Goal: Task Accomplishment & Management: Use online tool/utility

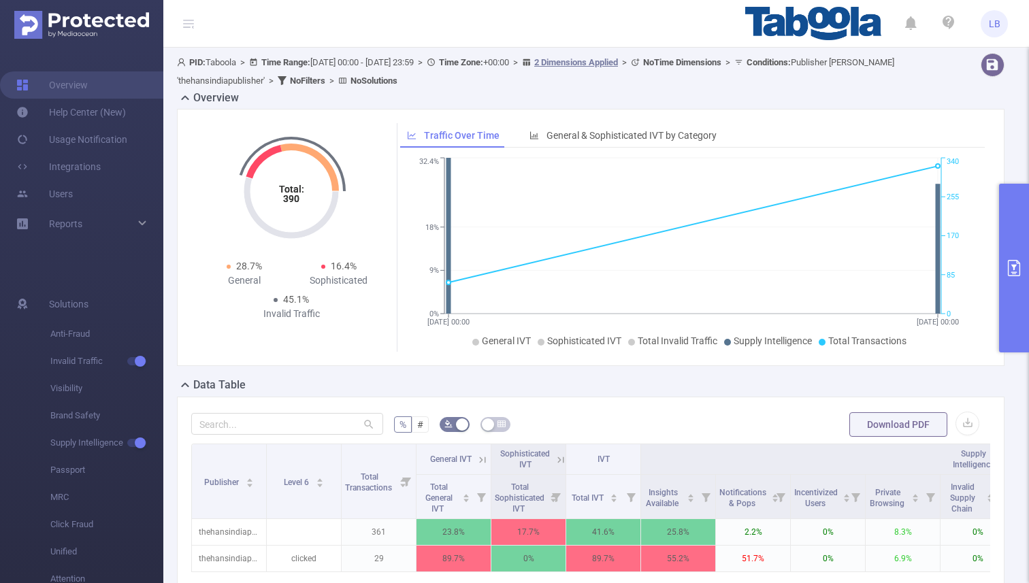
click at [1021, 240] on button "primary" at bounding box center [1014, 268] width 30 height 169
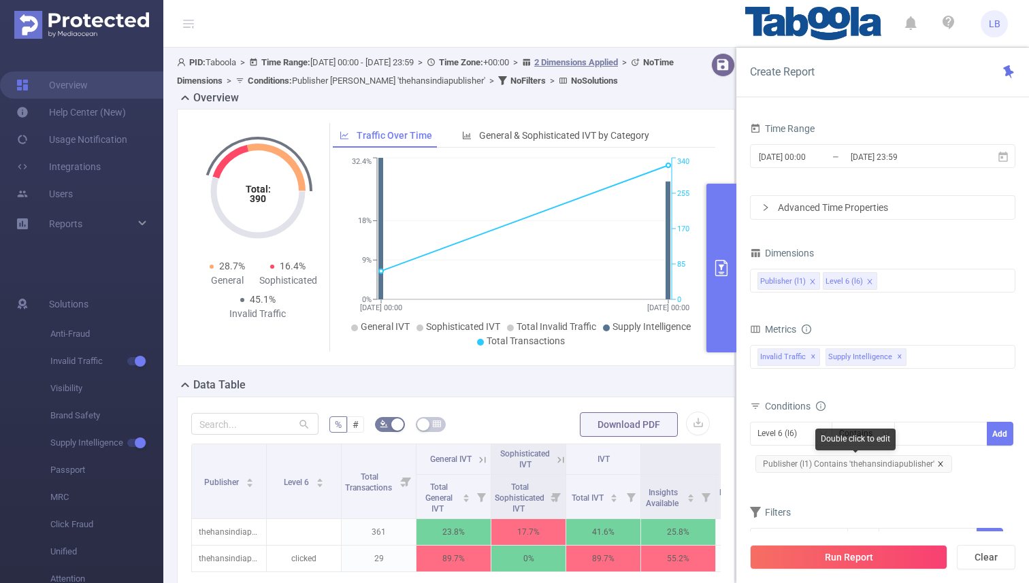
click at [938, 464] on icon "icon: close" at bounding box center [940, 464] width 7 height 7
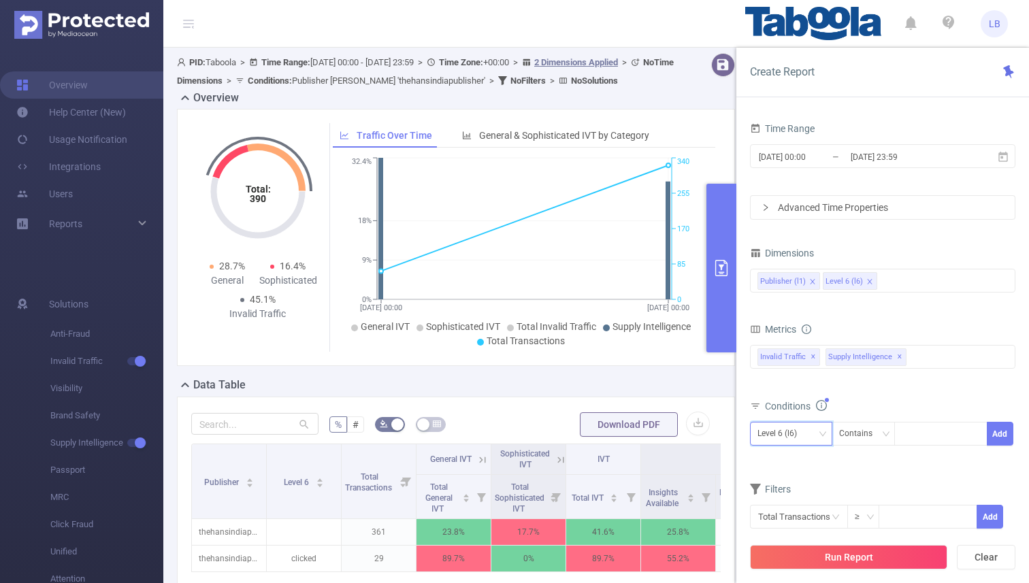
click at [791, 438] on div "Level 6 (l6)" at bounding box center [781, 434] width 49 height 22
click at [793, 465] on li "Publisher (l1)" at bounding box center [791, 462] width 82 height 22
click at [913, 442] on div at bounding box center [941, 434] width 78 height 22
paste input "techquark"
type input "techquark"
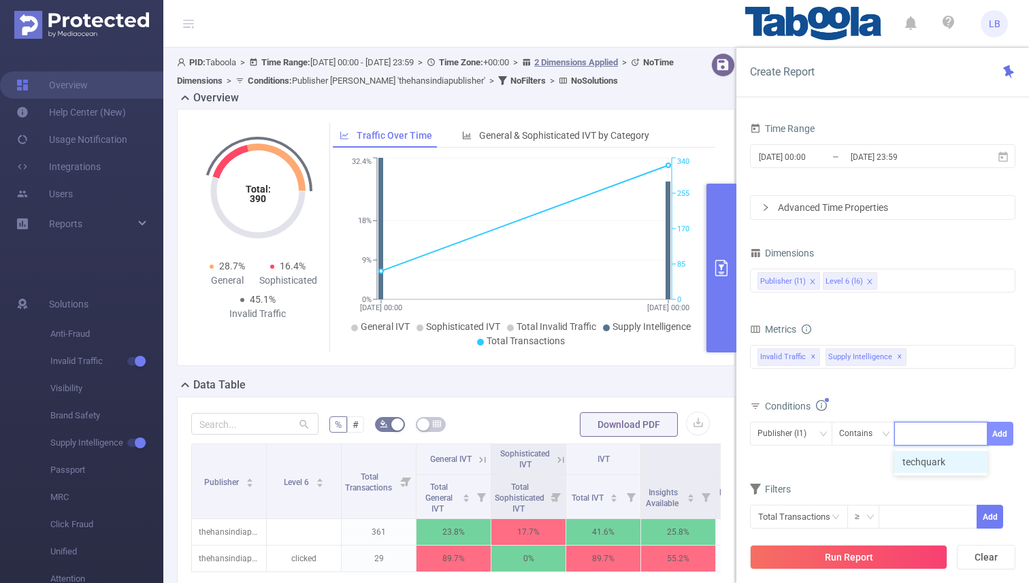
click at [993, 433] on button "Add" at bounding box center [1000, 434] width 27 height 24
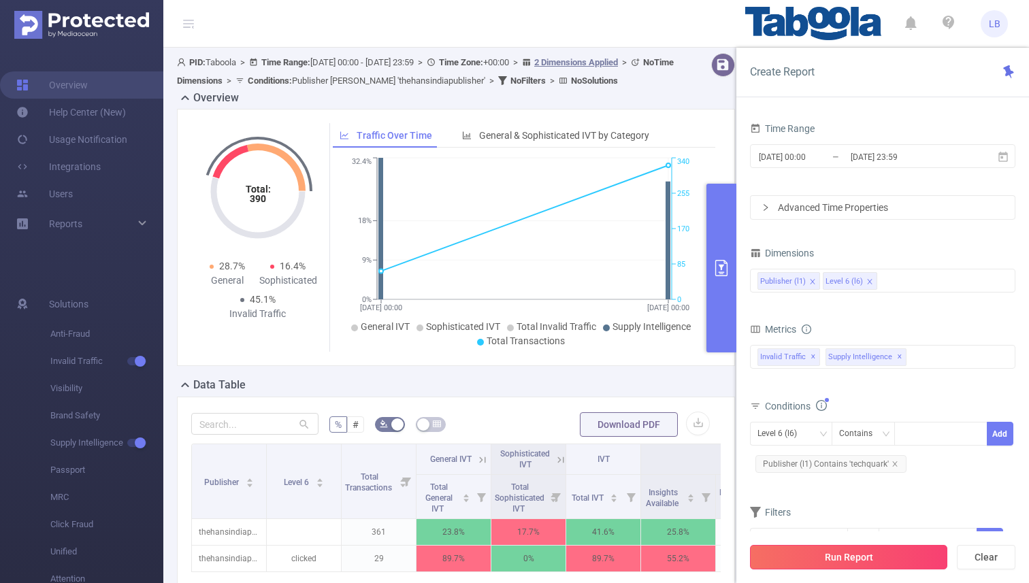
click at [858, 560] on button "Run Report" at bounding box center [848, 557] width 197 height 24
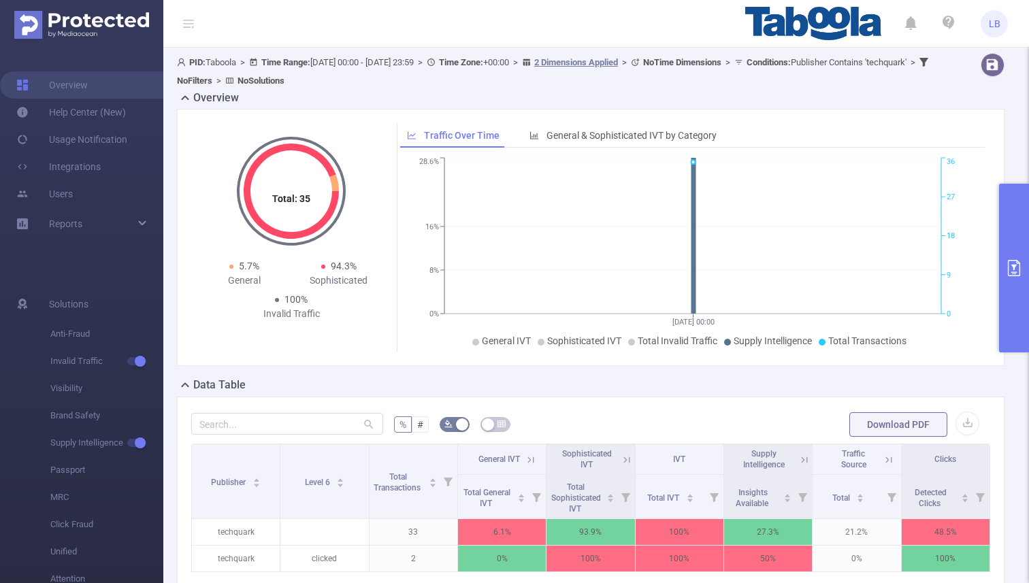
click at [1003, 190] on button "primary" at bounding box center [1014, 268] width 30 height 169
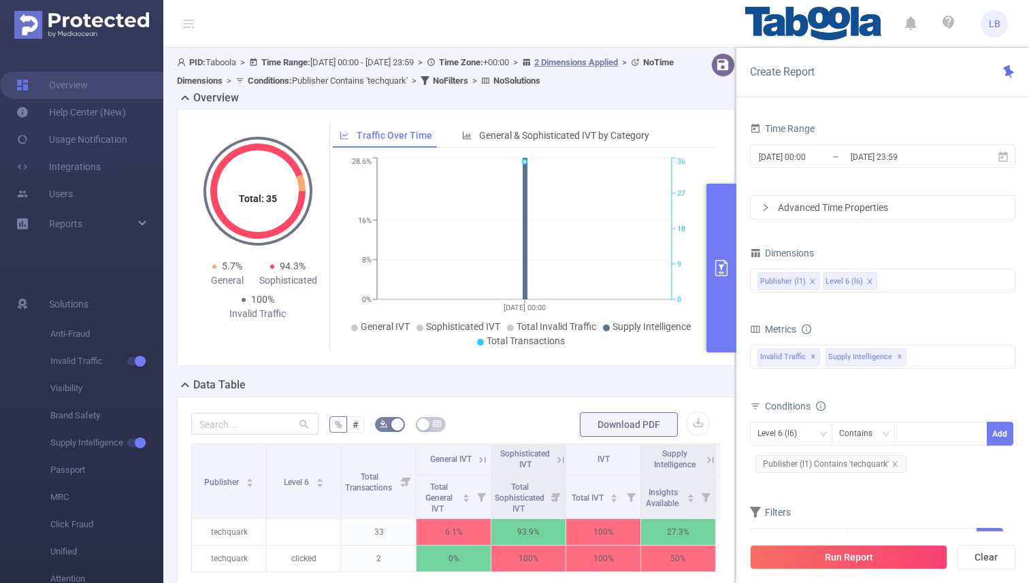
click at [727, 305] on button "primary" at bounding box center [721, 268] width 30 height 169
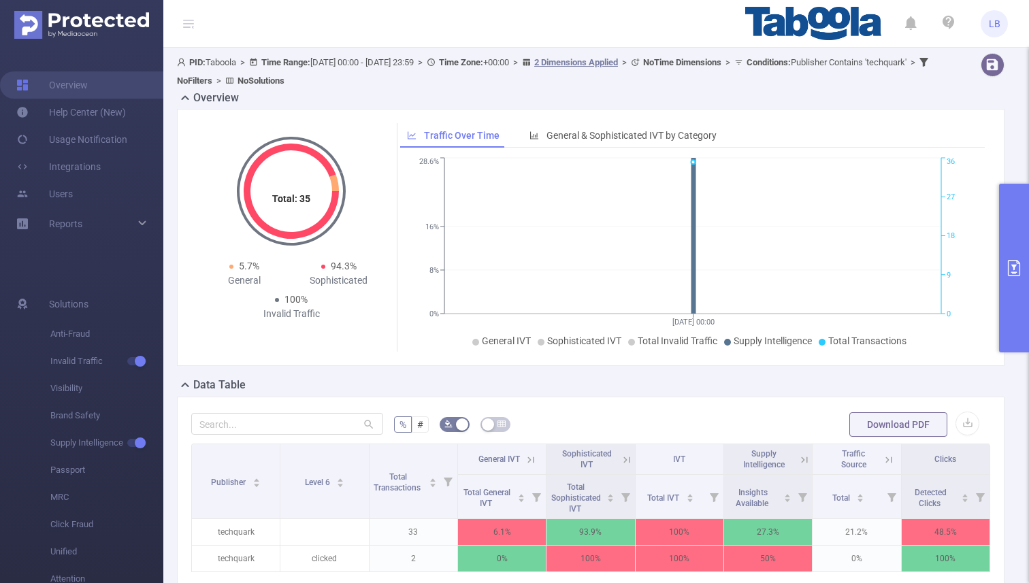
click at [798, 461] on icon at bounding box center [804, 460] width 12 height 12
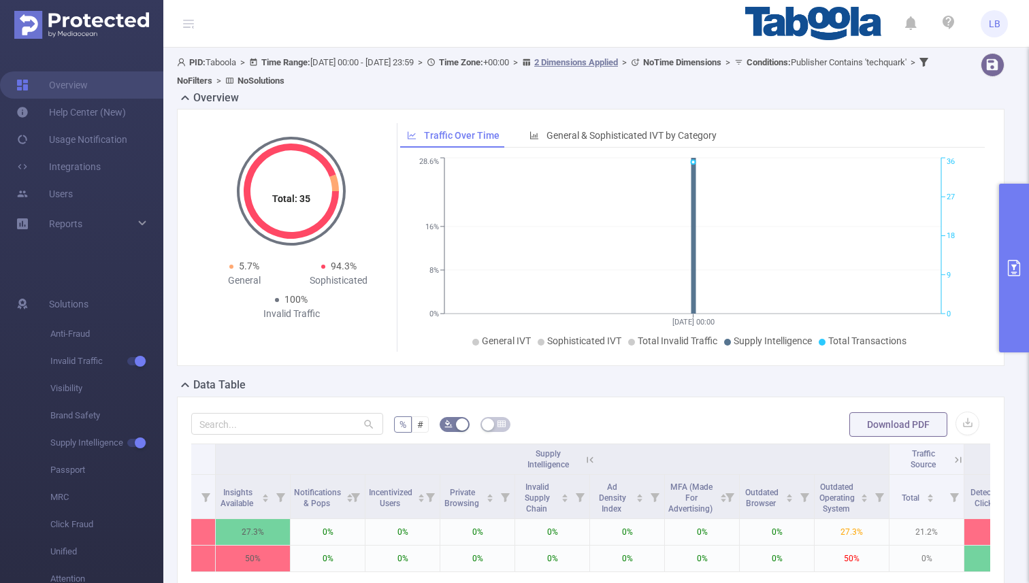
scroll to position [0, 428]
click at [589, 461] on icon at bounding box center [588, 460] width 6 height 6
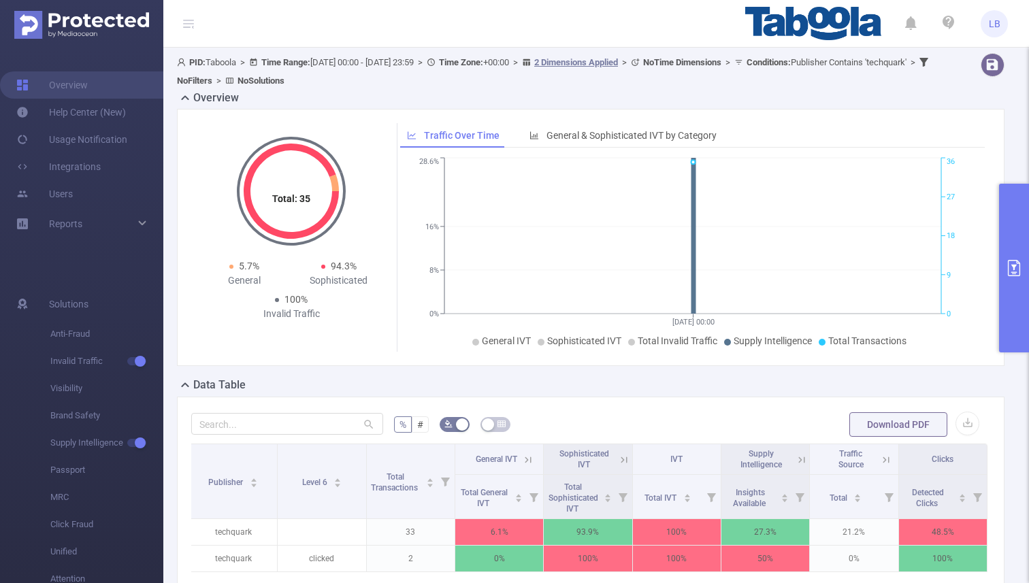
click at [1001, 247] on button "primary" at bounding box center [1014, 268] width 30 height 169
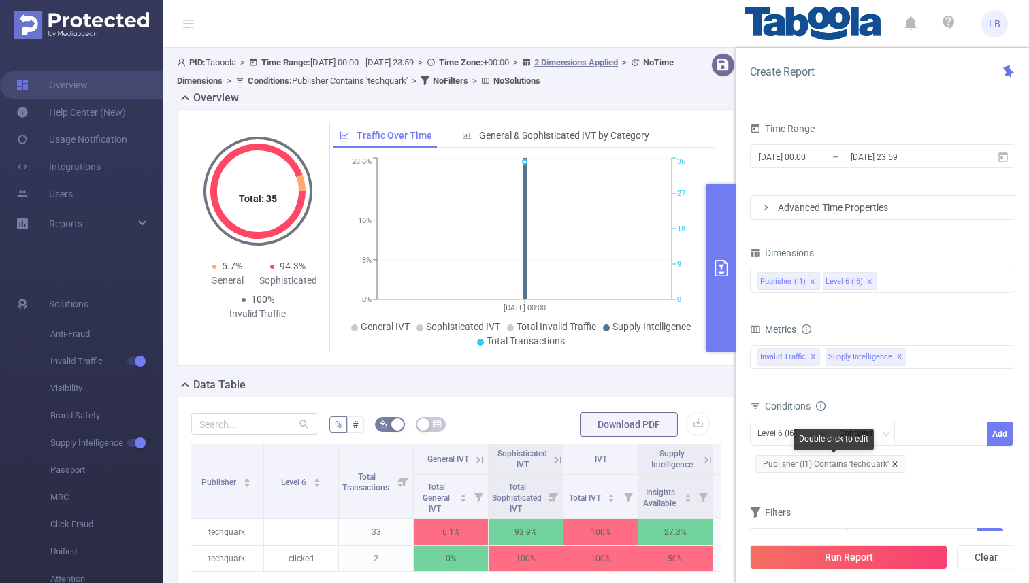
click at [893, 461] on icon "icon: close" at bounding box center [894, 464] width 7 height 7
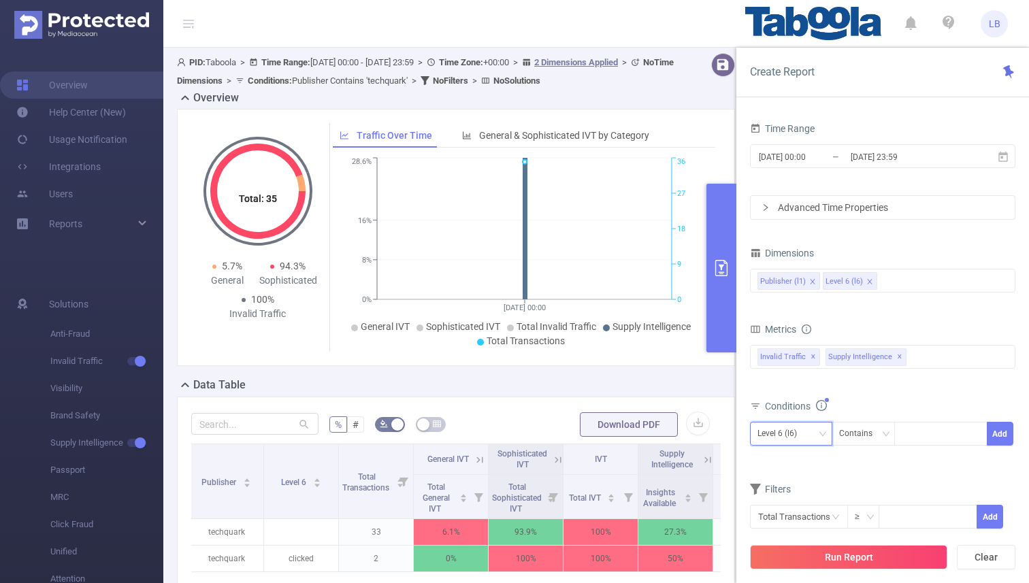
click at [791, 423] on div "Level 6 (l6)" at bounding box center [781, 434] width 49 height 22
click at [789, 468] on li "Publisher (l1)" at bounding box center [791, 462] width 82 height 22
click at [919, 426] on div at bounding box center [941, 434] width 78 height 22
paste input "housecoast"
type input "housecoast"
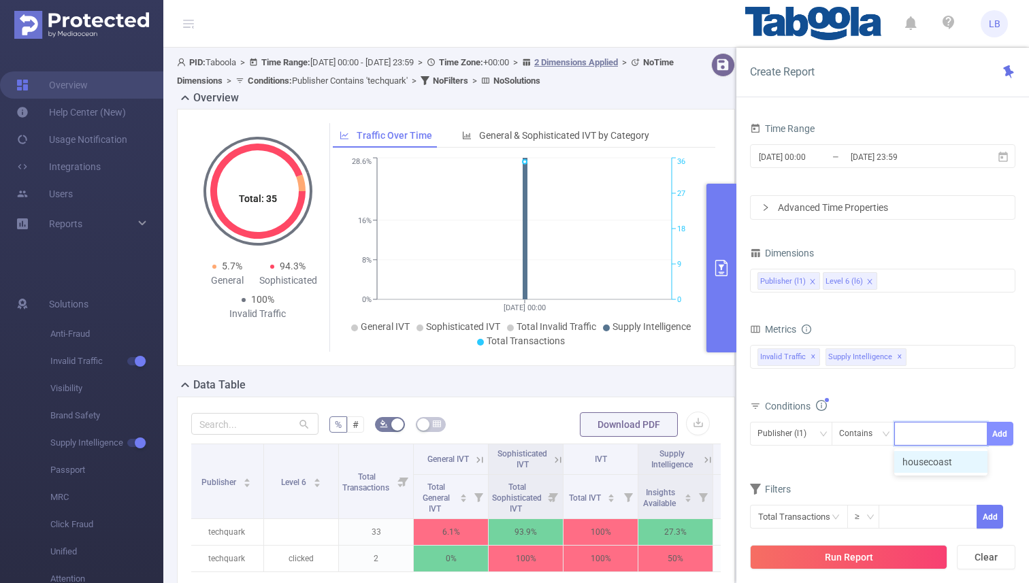
click at [1000, 435] on button "Add" at bounding box center [1000, 434] width 27 height 24
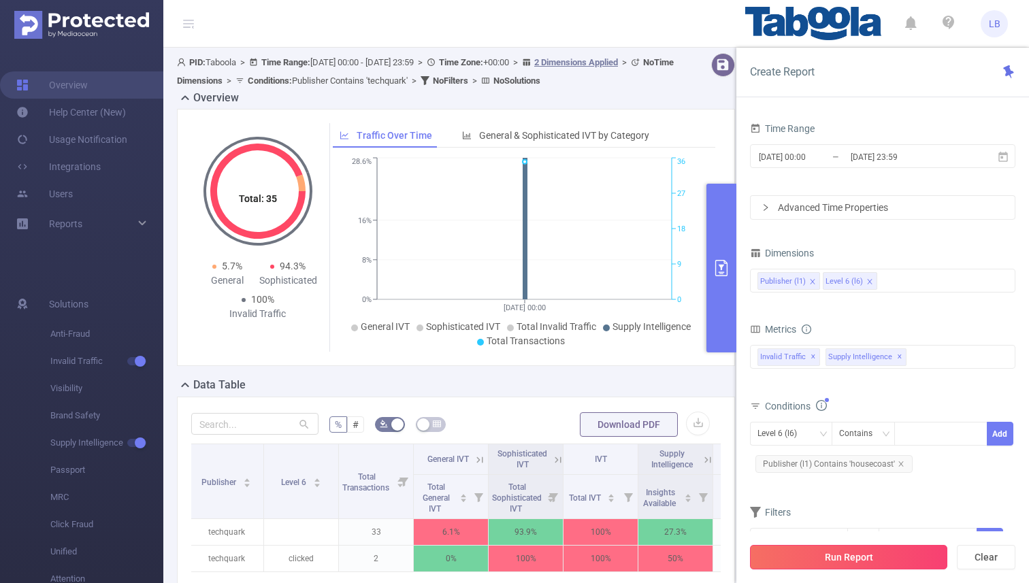
click at [893, 551] on button "Run Report" at bounding box center [848, 557] width 197 height 24
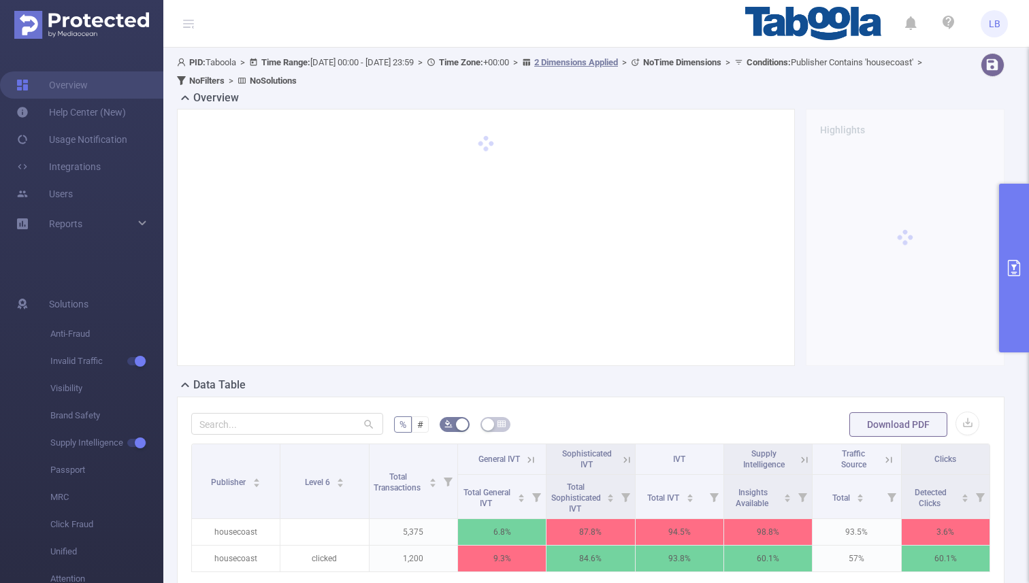
click at [617, 460] on icon at bounding box center [624, 459] width 16 height 14
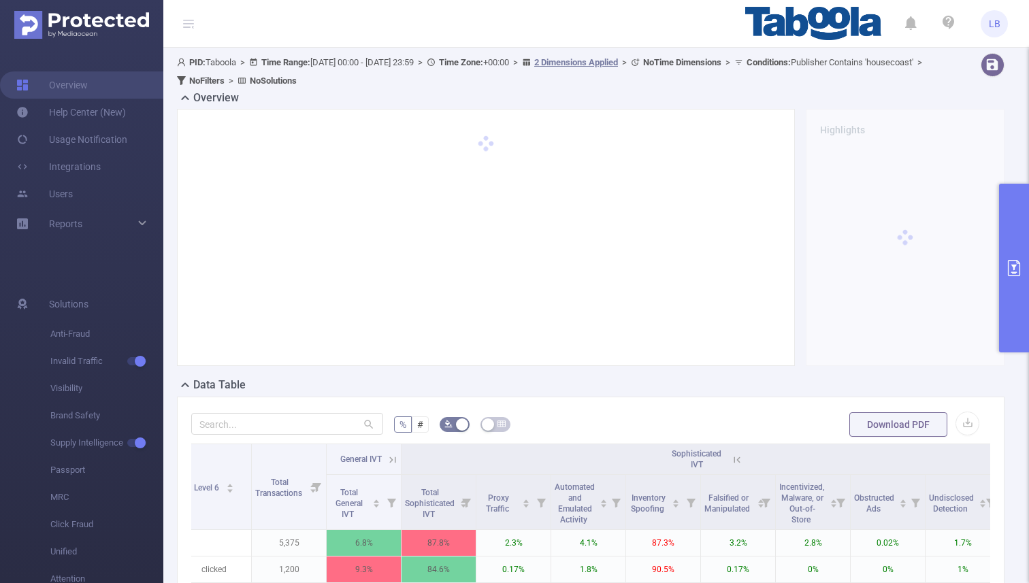
scroll to position [0, 93]
click at [734, 465] on icon at bounding box center [733, 460] width 12 height 12
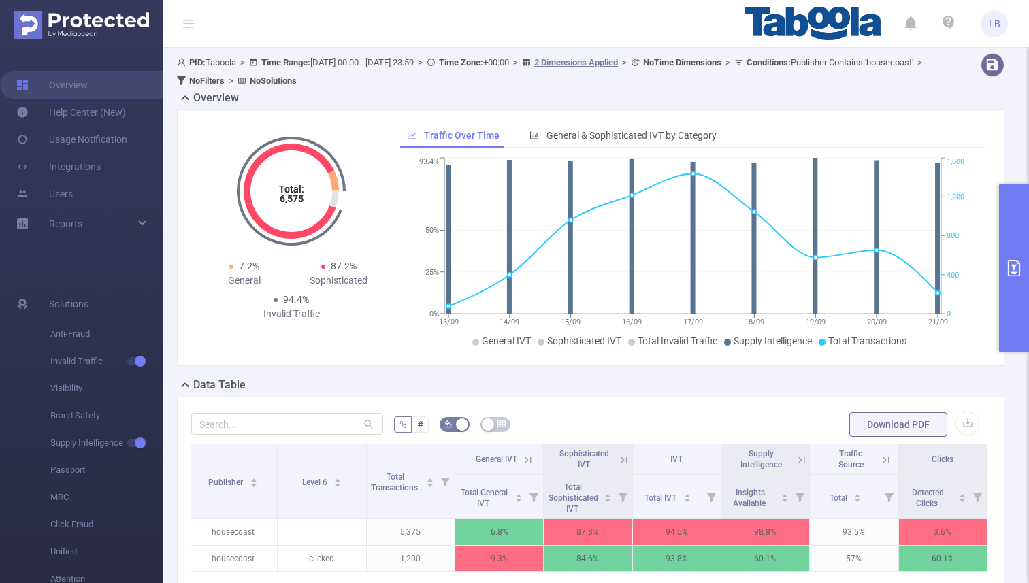
click at [621, 455] on icon at bounding box center [624, 460] width 12 height 12
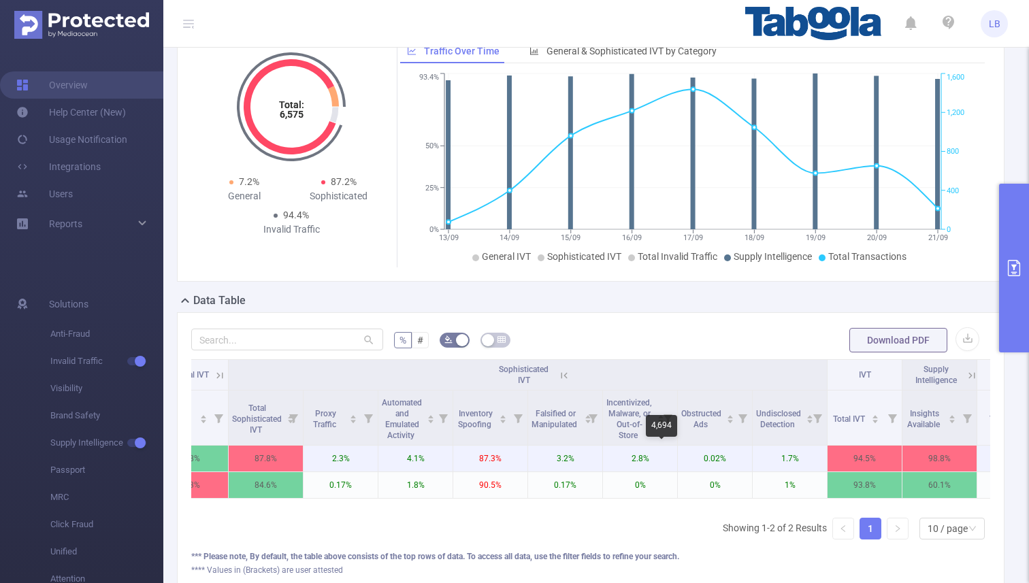
scroll to position [0, 264]
click at [962, 376] on icon at bounding box center [968, 375] width 16 height 14
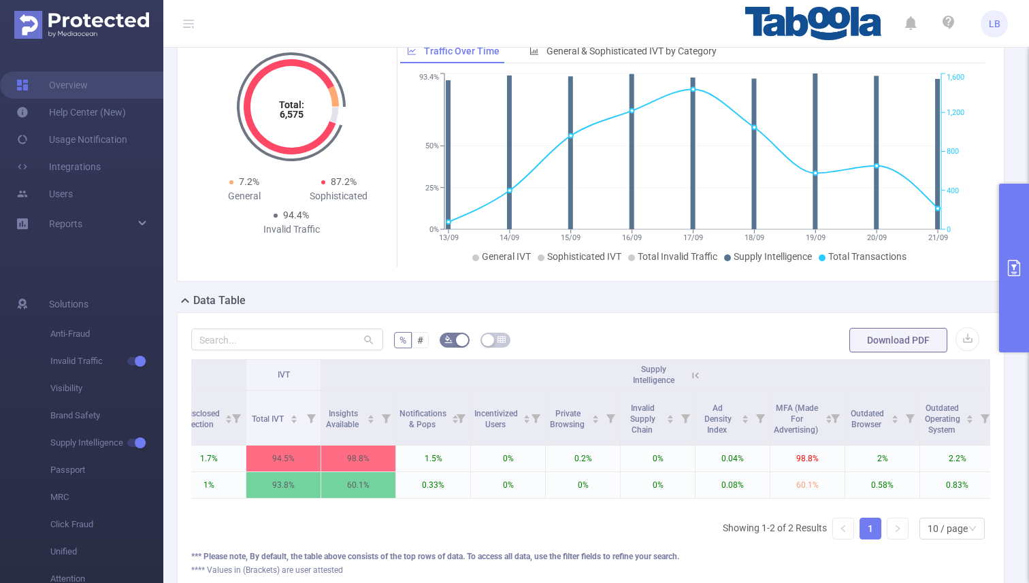
scroll to position [0, 846]
click at [689, 378] on icon at bounding box center [693, 375] width 12 height 12
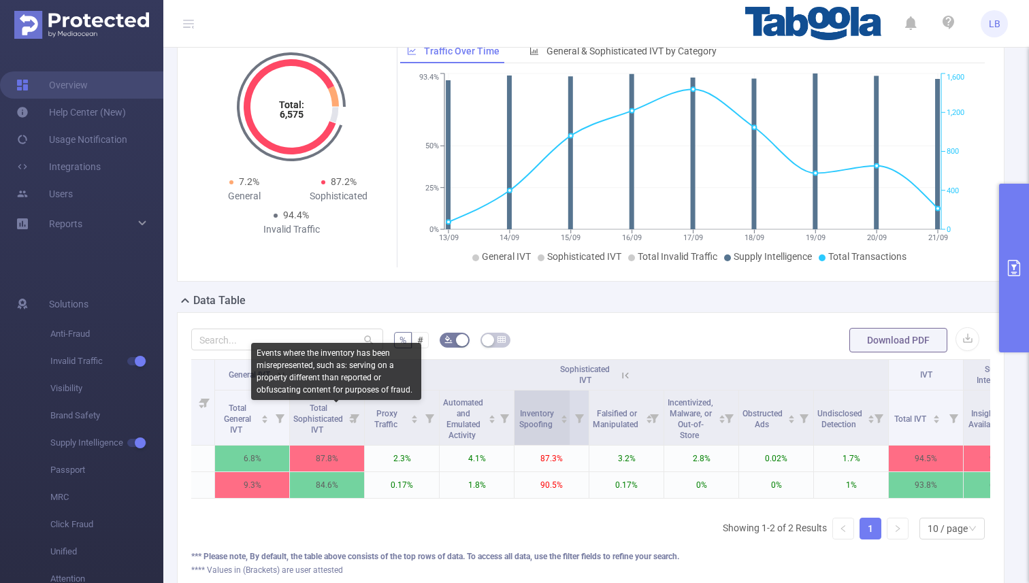
scroll to position [0, 193]
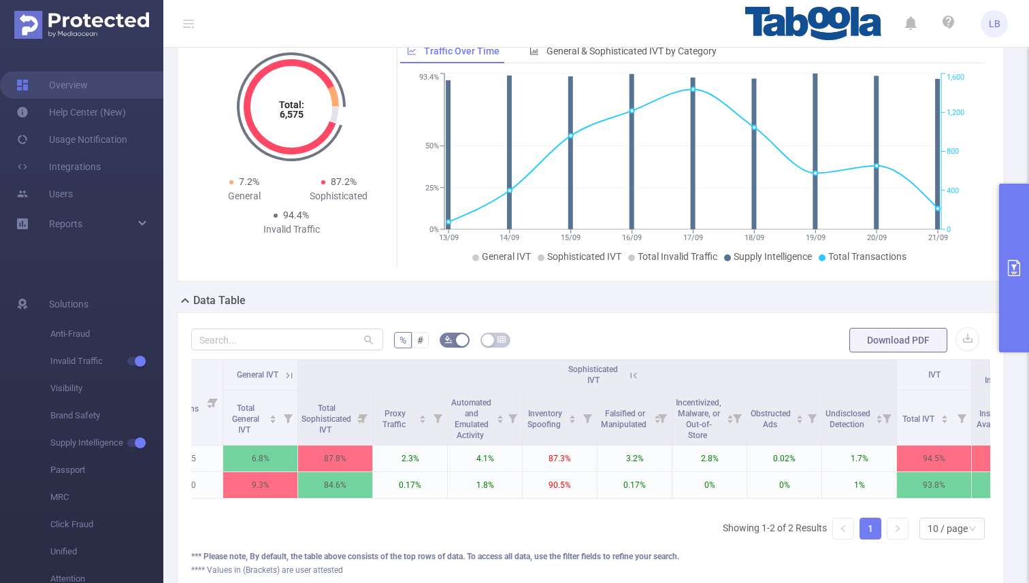
click at [1003, 263] on button "primary" at bounding box center [1014, 268] width 30 height 169
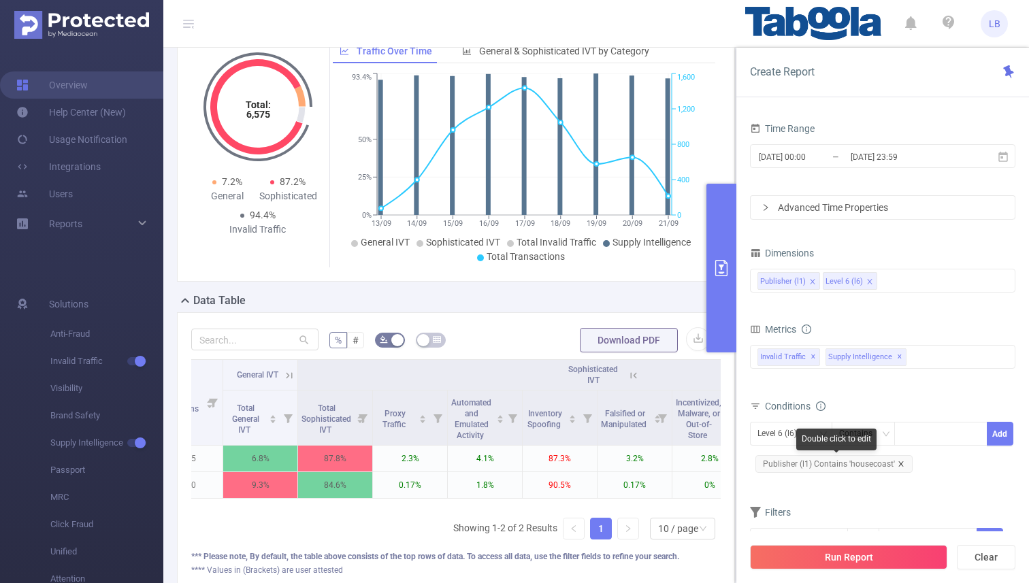
click at [898, 463] on icon "icon: close" at bounding box center [900, 463] width 5 height 5
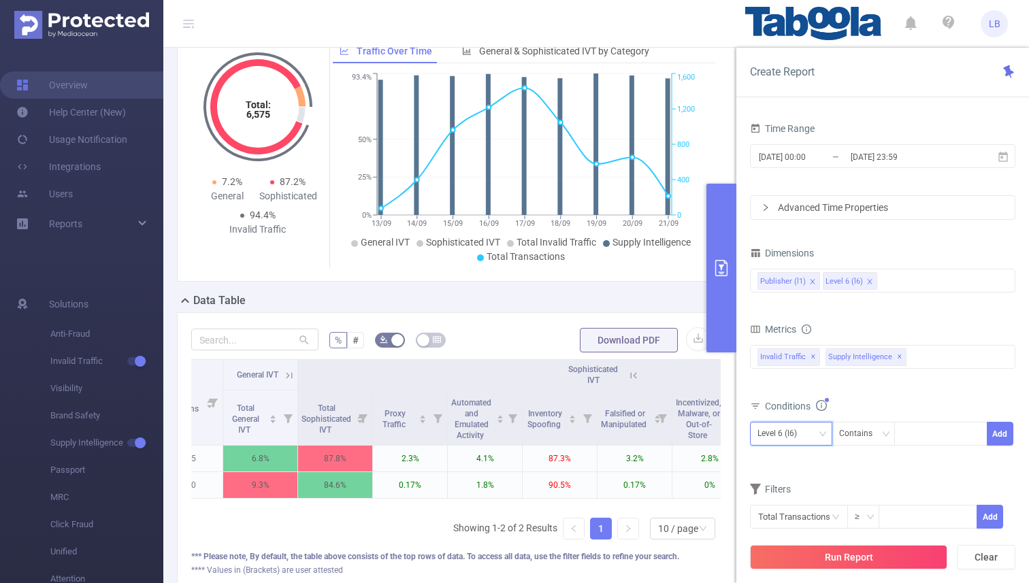
click at [804, 435] on div "Level 6 (l6)" at bounding box center [781, 434] width 49 height 22
click at [803, 468] on li "Publisher (l1)" at bounding box center [791, 462] width 82 height 22
click at [917, 437] on div at bounding box center [941, 434] width 78 height 22
paste input "liveintent-1118"
type input "liveintent-1118"
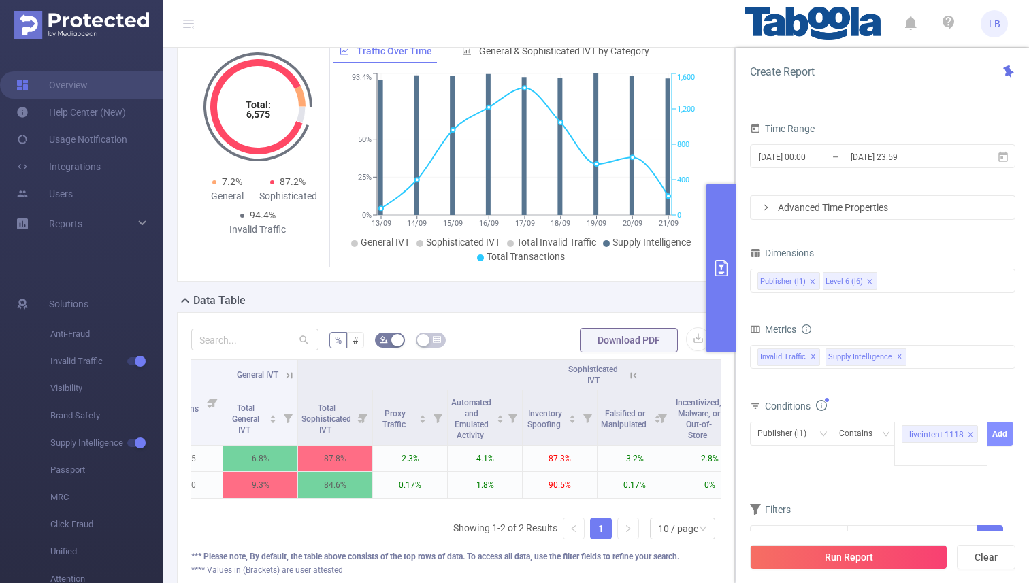
click at [996, 431] on button "Add" at bounding box center [1000, 434] width 27 height 24
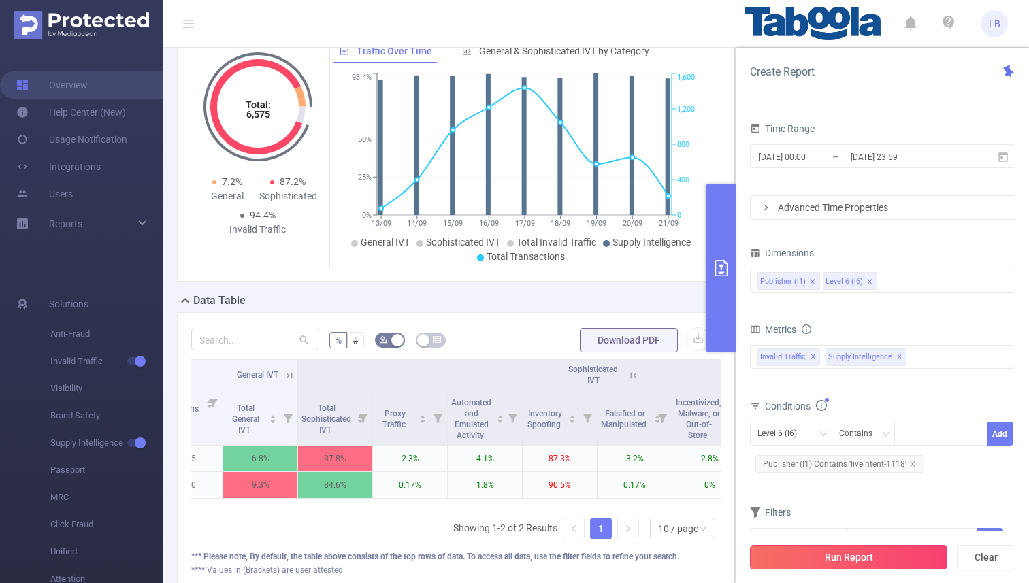
click at [876, 554] on button "Run Report" at bounding box center [848, 557] width 197 height 24
